Goal: Transaction & Acquisition: Purchase product/service

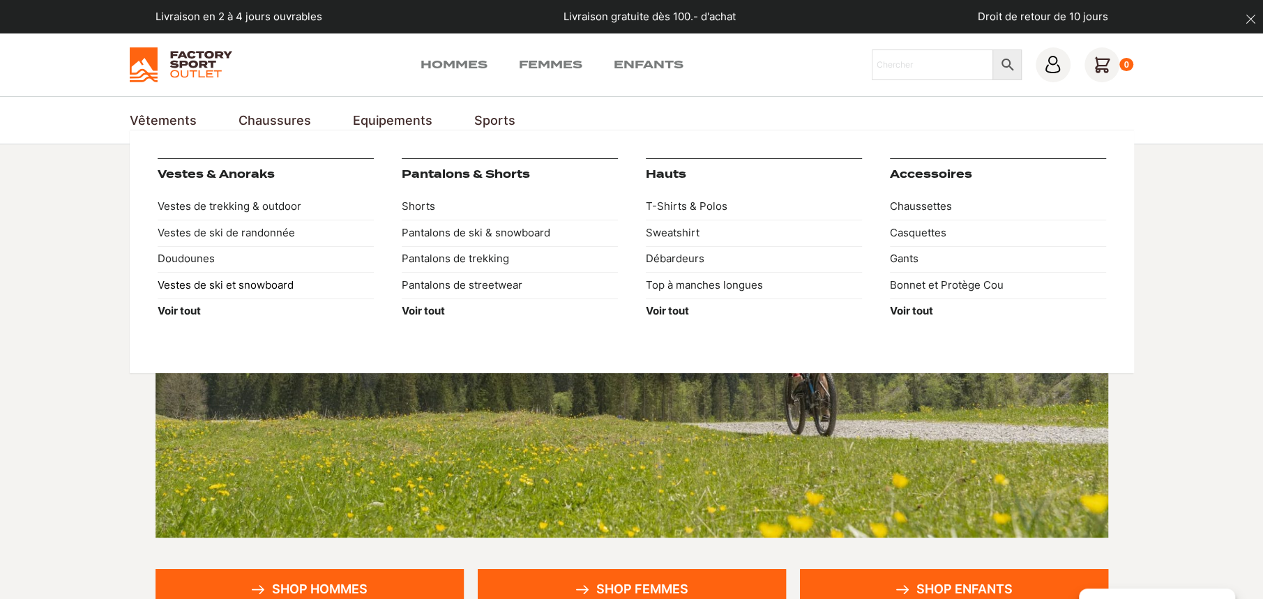
click at [209, 286] on link "Vestes de ski et snowboard" at bounding box center [266, 285] width 216 height 26
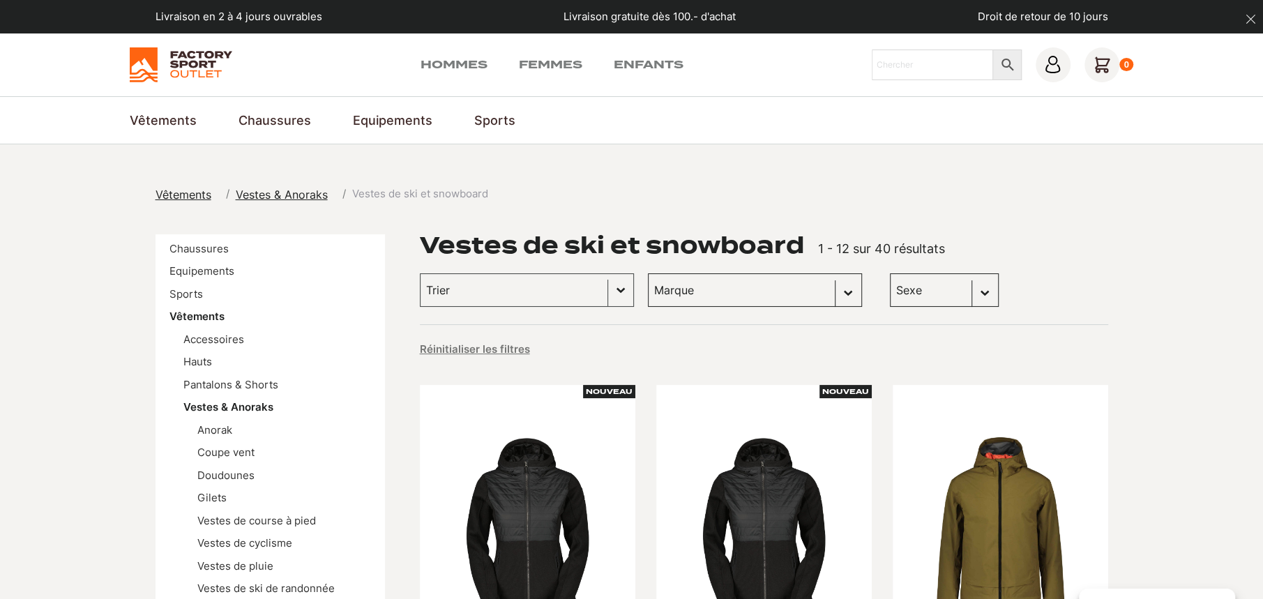
drag, startPoint x: 0, startPoint y: 0, endPoint x: 705, endPoint y: 292, distance: 763.1
click at [705, 292] on select "Marque Scott (21) Jones snowboards (7) Volcom (6) Columbia (4) Dakine (1) Dolom…" at bounding box center [755, 289] width 214 height 33
select select "jones-snowboards"
click at [648, 273] on select "Marque Scott (21) Jones snowboards (7) Volcom (6) Columbia (4) Dakine (1) Dolom…" at bounding box center [755, 289] width 214 height 33
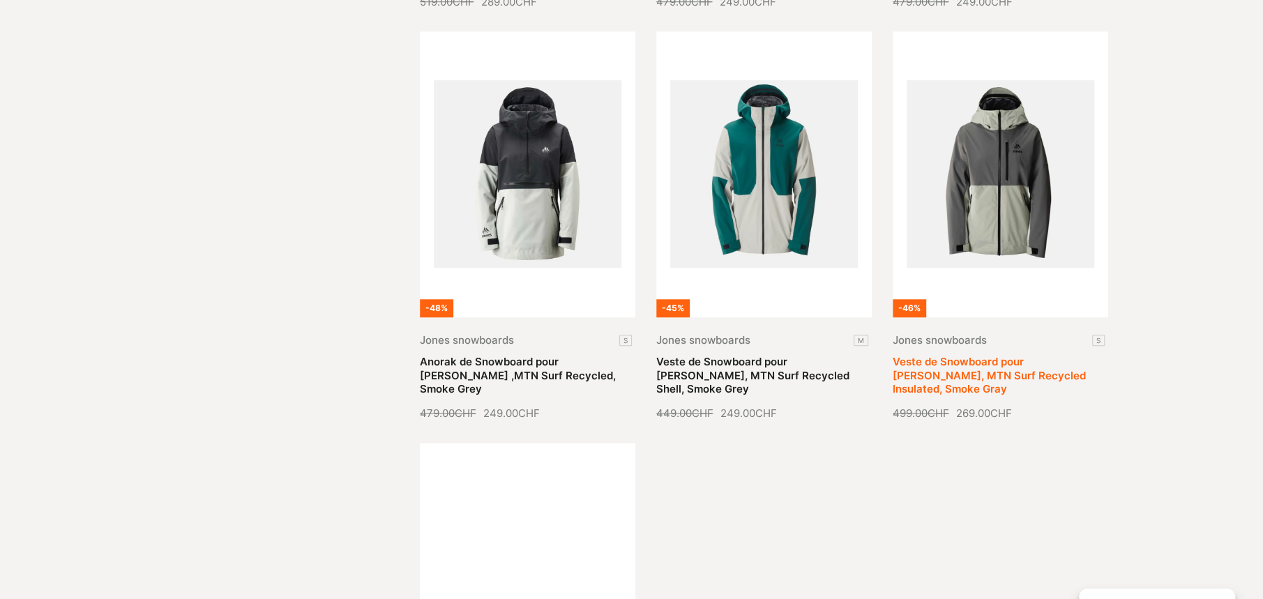
scroll to position [766, 0]
